Goal: Information Seeking & Learning: Learn about a topic

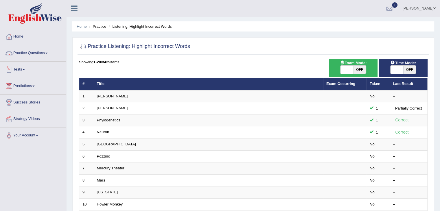
click at [36, 53] on link "Practice Questions" at bounding box center [33, 52] width 66 height 14
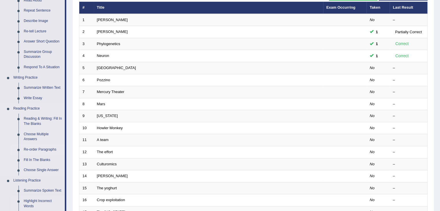
scroll to position [87, 0]
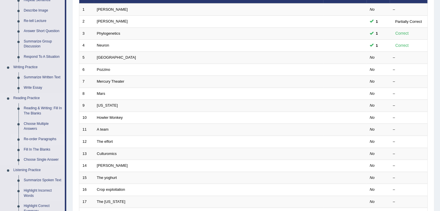
click at [32, 138] on link "Re-order Paragraphs" at bounding box center [43, 139] width 44 height 10
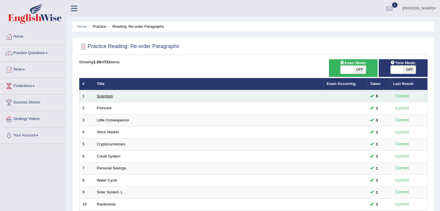
click at [110, 94] on link "Scientists" at bounding box center [105, 96] width 16 height 4
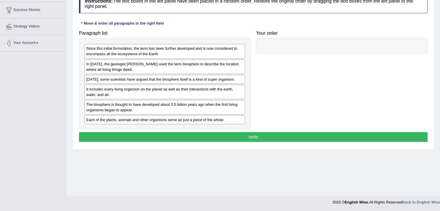
scroll to position [6, 0]
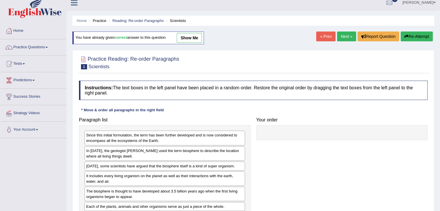
click at [189, 37] on link "show me" at bounding box center [189, 38] width 25 height 10
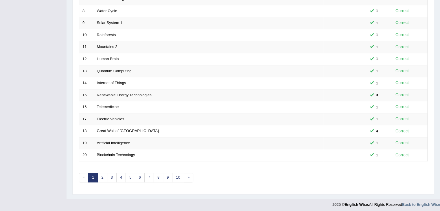
scroll to position [170, 0]
click at [102, 172] on link "2" at bounding box center [102, 177] width 10 height 10
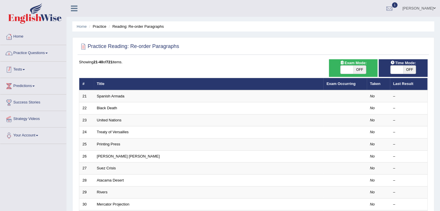
click at [36, 50] on link "Practice Questions" at bounding box center [33, 52] width 66 height 14
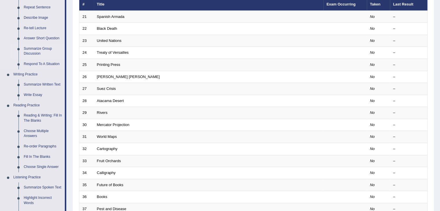
scroll to position [116, 0]
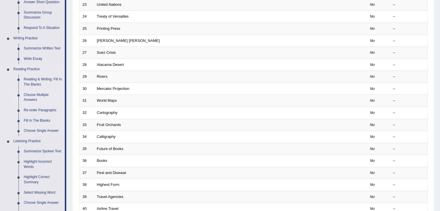
click at [34, 95] on link "Choose Multiple Answers" at bounding box center [43, 97] width 44 height 15
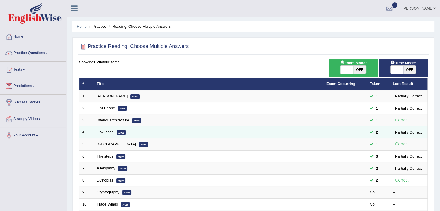
click at [341, 129] on td at bounding box center [344, 132] width 43 height 12
click at [109, 130] on link "DNA code" at bounding box center [105, 132] width 17 height 4
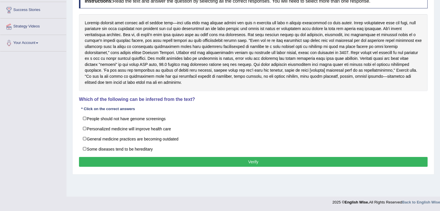
scroll to position [6, 0]
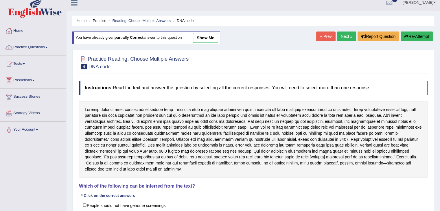
click at [211, 36] on link "show me" at bounding box center [205, 38] width 25 height 10
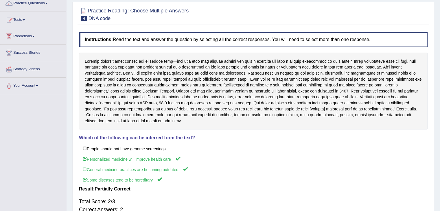
scroll to position [93, 0]
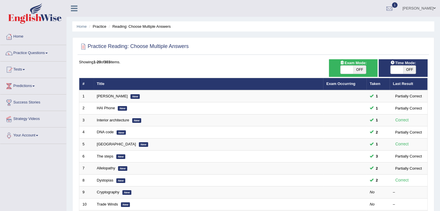
click at [29, 54] on link "Practice Questions" at bounding box center [33, 52] width 66 height 14
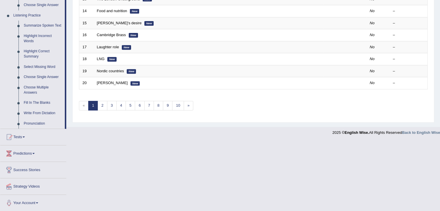
scroll to position [242, 0]
